Goal: Navigation & Orientation: Find specific page/section

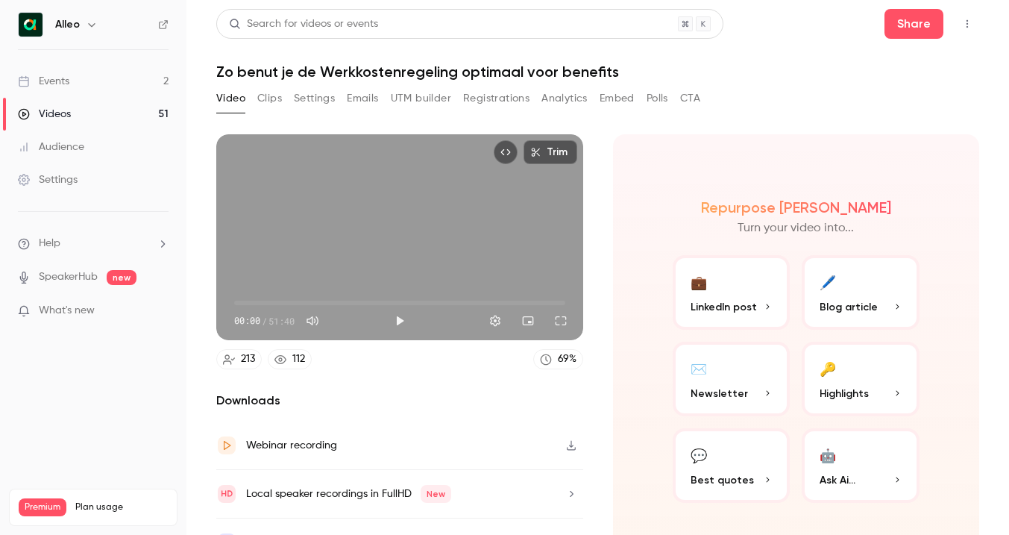
click at [50, 78] on div "Events" at bounding box center [43, 81] width 51 height 15
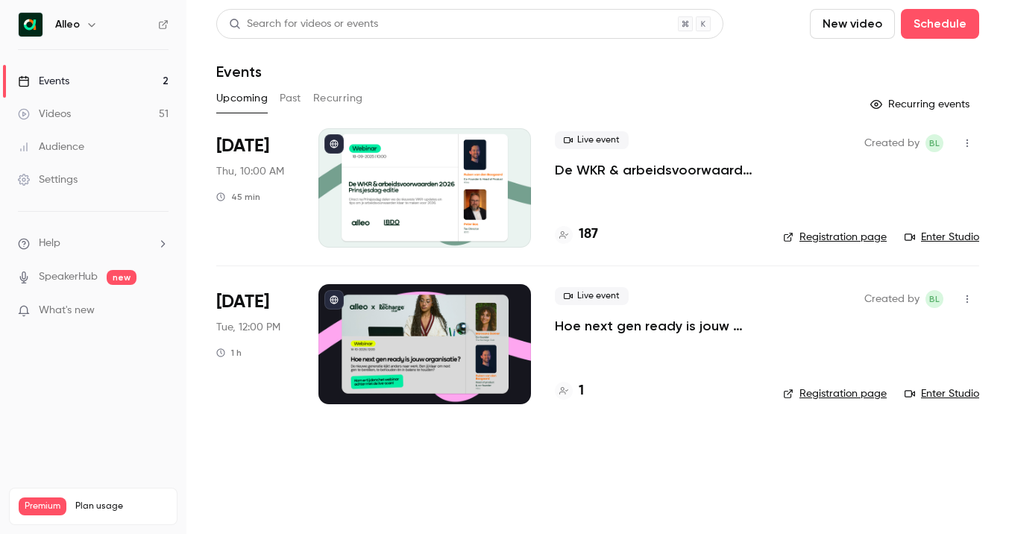
click at [597, 231] on h4 "187" at bounding box center [588, 234] width 19 height 20
